Goal: Entertainment & Leisure: Consume media (video, audio)

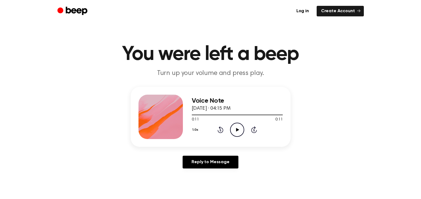
click at [237, 129] on icon at bounding box center [237, 130] width 3 height 4
click at [237, 124] on icon "Play Audio" at bounding box center [237, 130] width 14 height 14
click at [236, 131] on icon "Play Audio" at bounding box center [237, 130] width 14 height 14
click at [233, 126] on icon "Play Audio" at bounding box center [237, 130] width 14 height 14
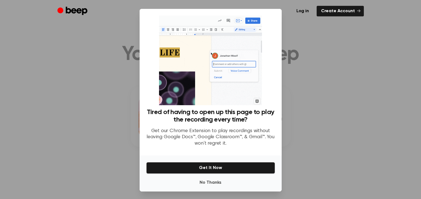
click at [324, 92] on div at bounding box center [210, 99] width 421 height 199
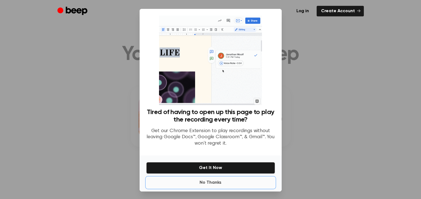
click at [209, 183] on button "No Thanks" at bounding box center [210, 182] width 129 height 11
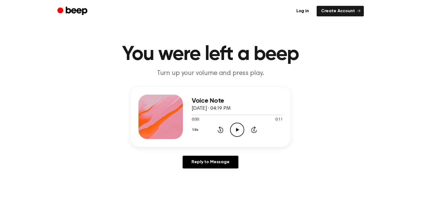
click at [237, 127] on icon "Play Audio" at bounding box center [237, 130] width 14 height 14
click at [240, 136] on icon "Play Audio" at bounding box center [237, 130] width 14 height 14
click at [245, 129] on div "1.0x Rewind 5 seconds Play Audio Skip 5 seconds" at bounding box center [237, 130] width 91 height 14
click at [239, 127] on icon "Play Audio" at bounding box center [237, 130] width 14 height 14
